Goal: Information Seeking & Learning: Learn about a topic

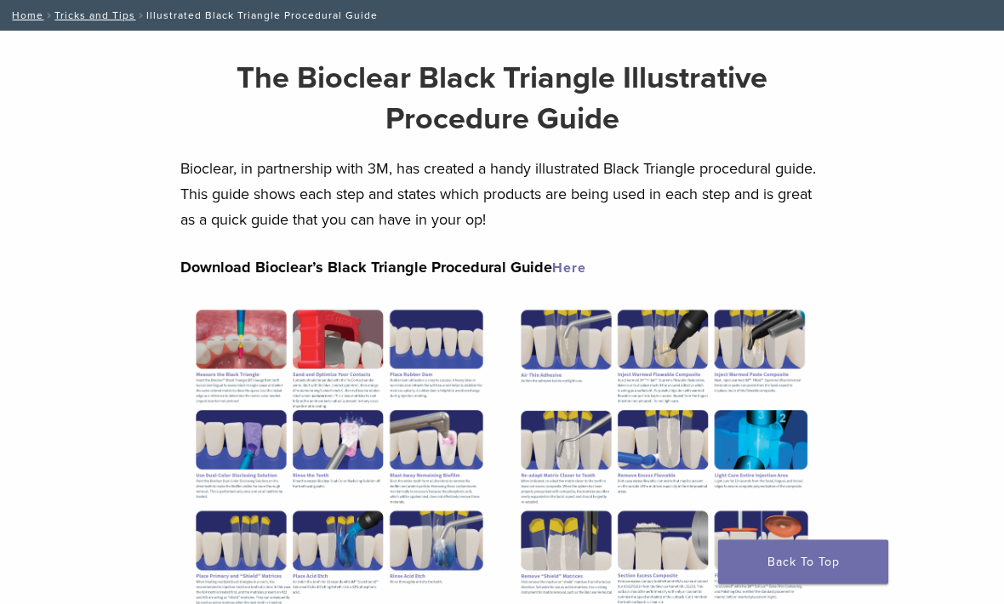
scroll to position [89, 0]
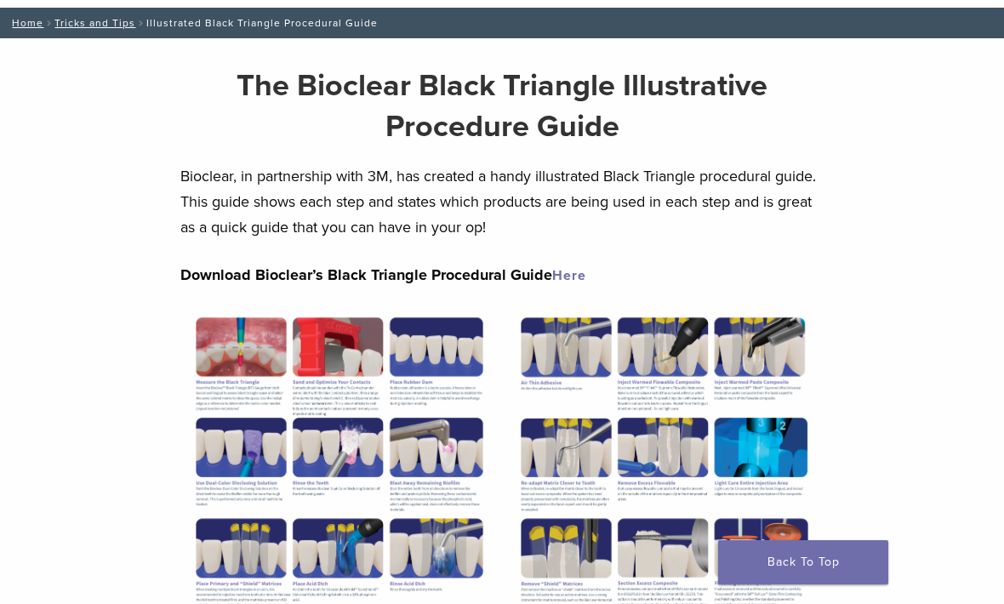
click at [557, 279] on link "Here" at bounding box center [569, 275] width 34 height 17
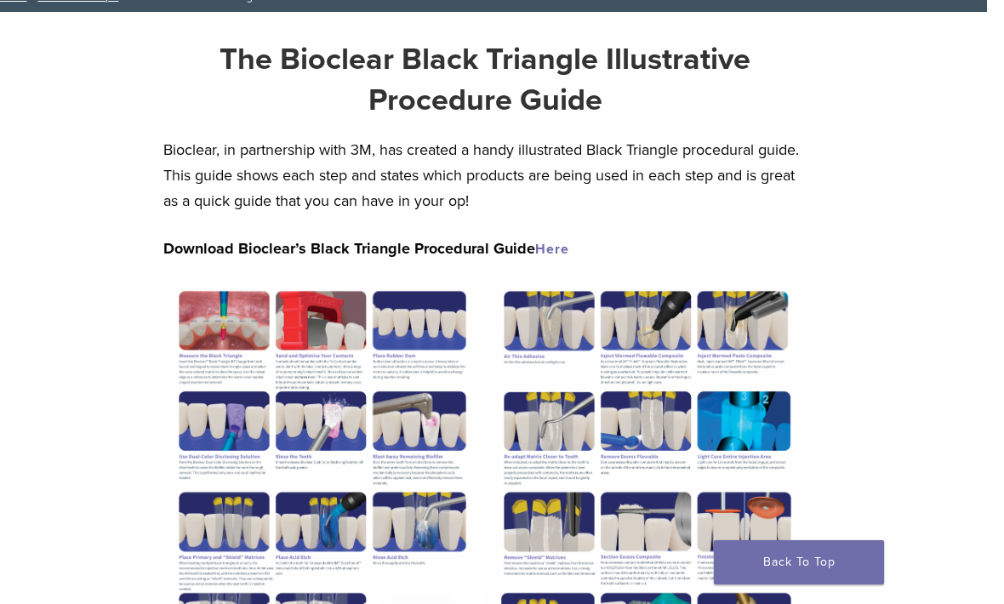
scroll to position [0, 13]
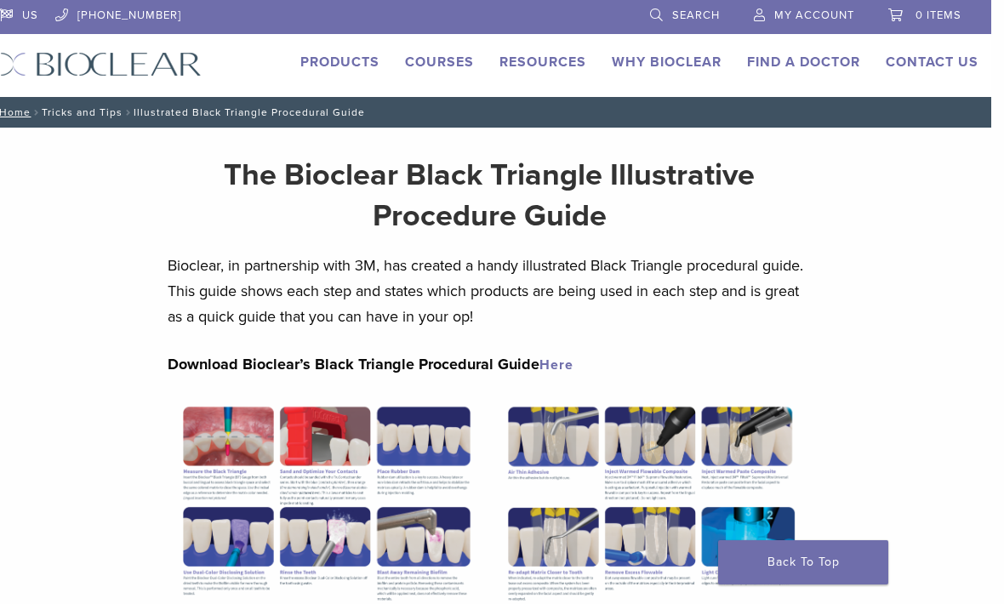
click at [94, 117] on link "Tricks and Tips" at bounding box center [82, 112] width 81 height 12
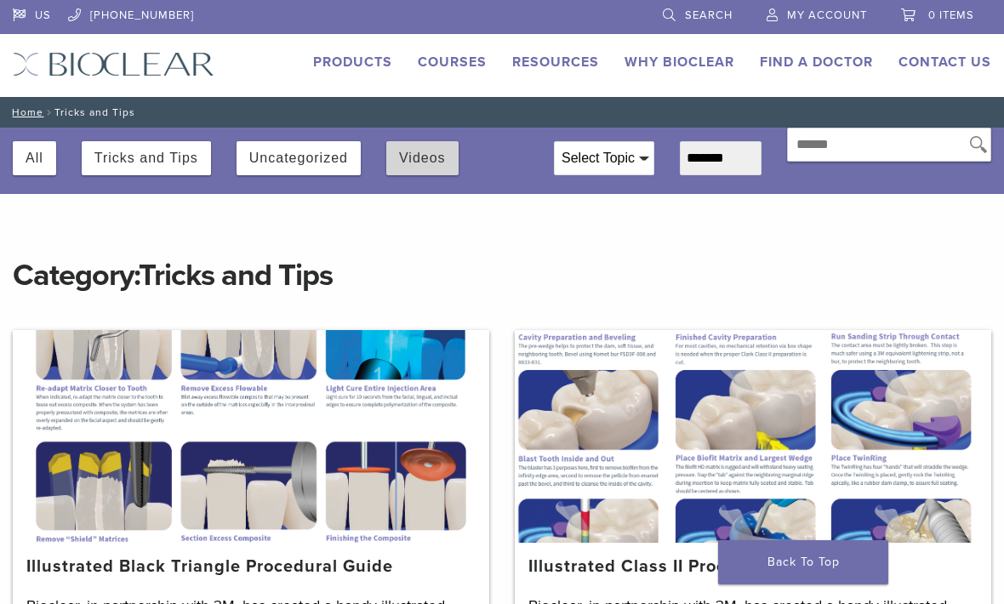
click at [421, 168] on button "Videos" at bounding box center [422, 158] width 47 height 34
click at [417, 171] on button "Videos" at bounding box center [422, 158] width 47 height 34
click at [850, 309] on div "Category: Tricks and Tips Section builder not enabled for post $post_id Illustr…" at bounding box center [502, 510] width 1004 height 578
